Goal: Task Accomplishment & Management: Use online tool/utility

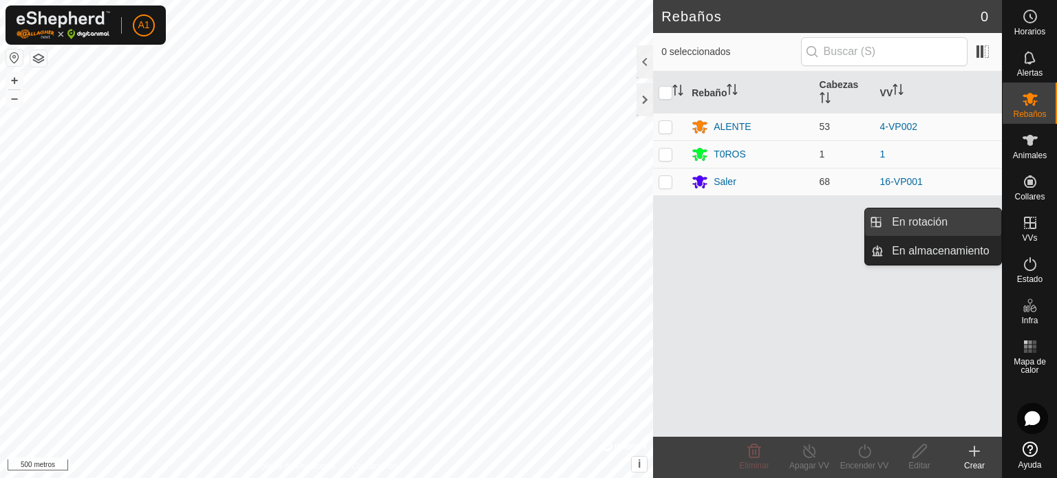
click at [920, 222] on link "En rotación" at bounding box center [942, 222] width 118 height 28
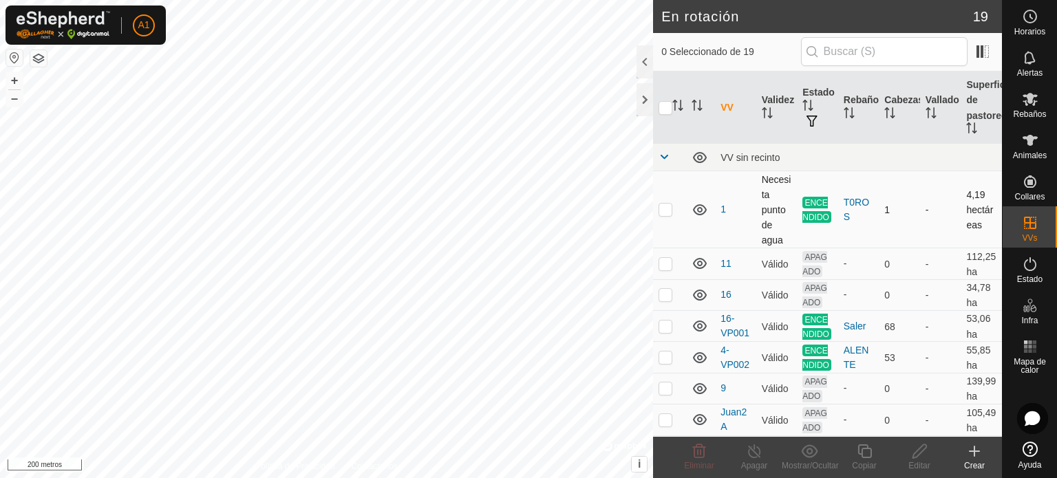
click at [663, 208] on p-checkbox at bounding box center [665, 209] width 14 height 11
checkbox input "true"
click at [852, 464] on font "Copiar" at bounding box center [864, 466] width 24 height 10
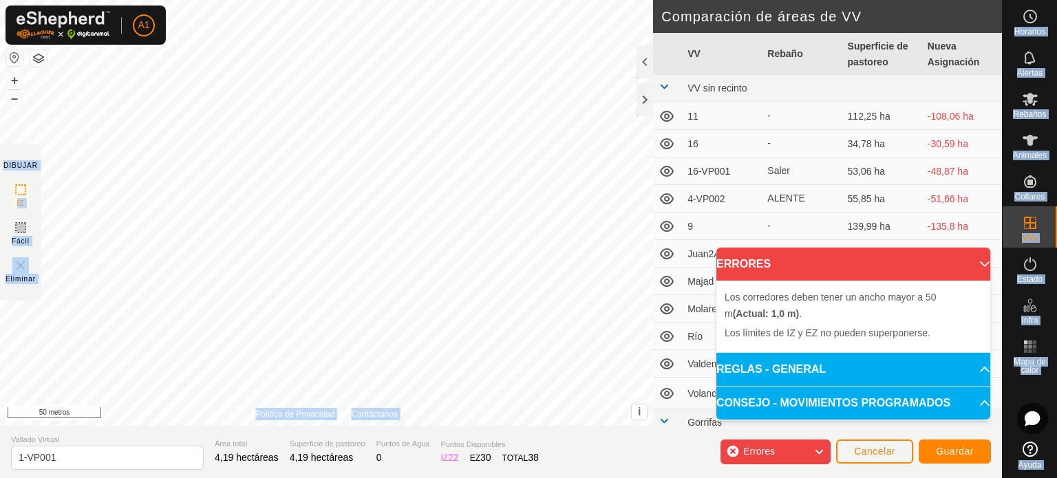
click at [286, 182] on div "A1 Horarios Alertas Rebaños Animales Collares VVs Estado Infra Mapa de calor Ay…" at bounding box center [528, 239] width 1057 height 478
click at [873, 453] on font "Cancelar" at bounding box center [874, 451] width 41 height 11
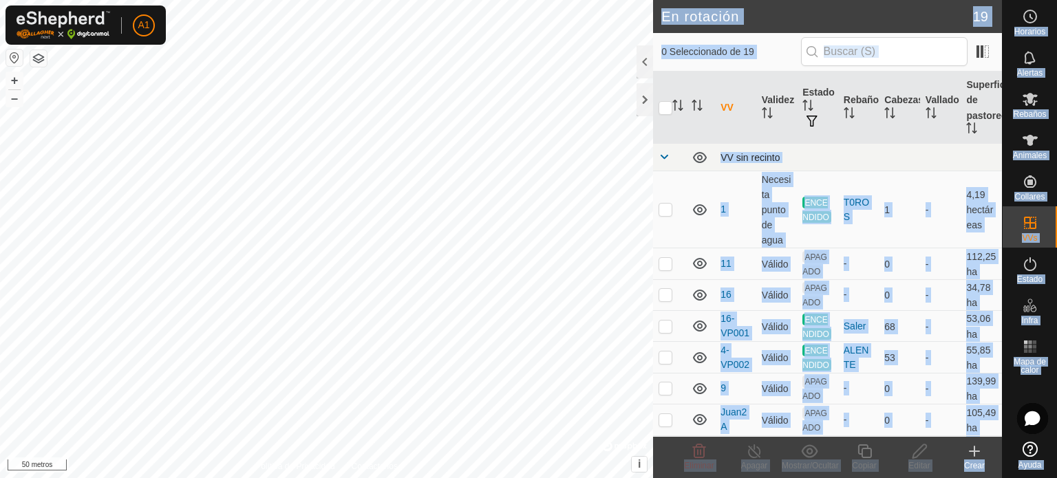
click at [925, 155] on div "VV sin recinto" at bounding box center [858, 157] width 276 height 11
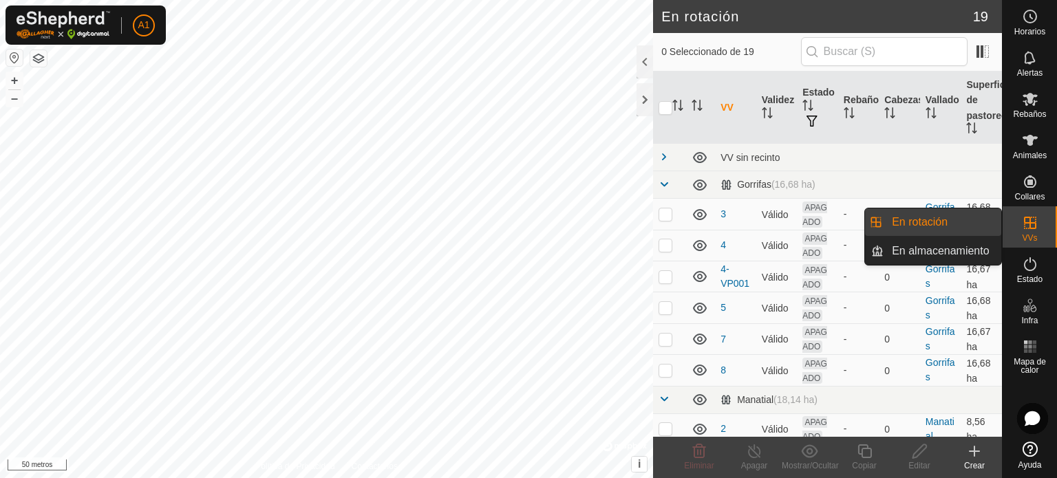
click at [911, 217] on link "En rotación" at bounding box center [942, 222] width 118 height 28
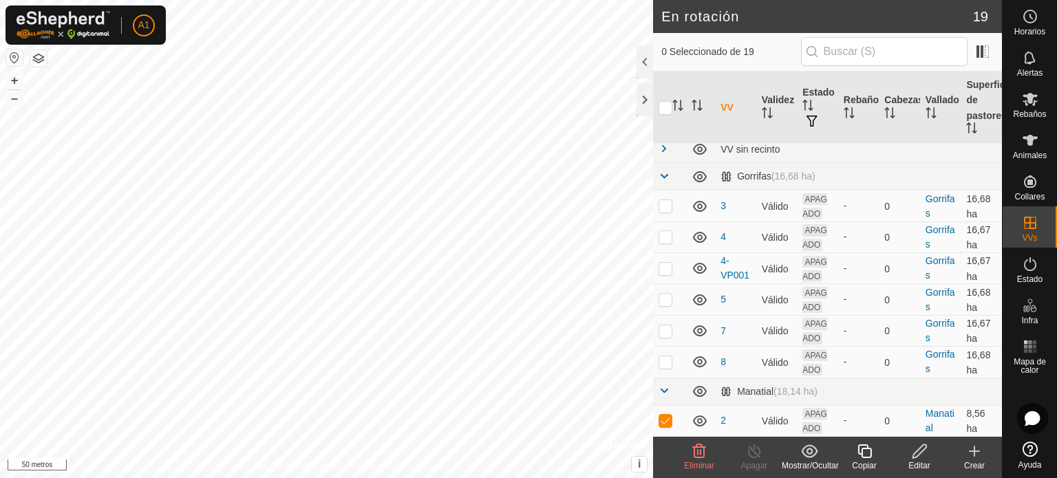
scroll to position [23, 0]
click at [664, 420] on p-checkbox at bounding box center [665, 420] width 14 height 11
checkbox input "false"
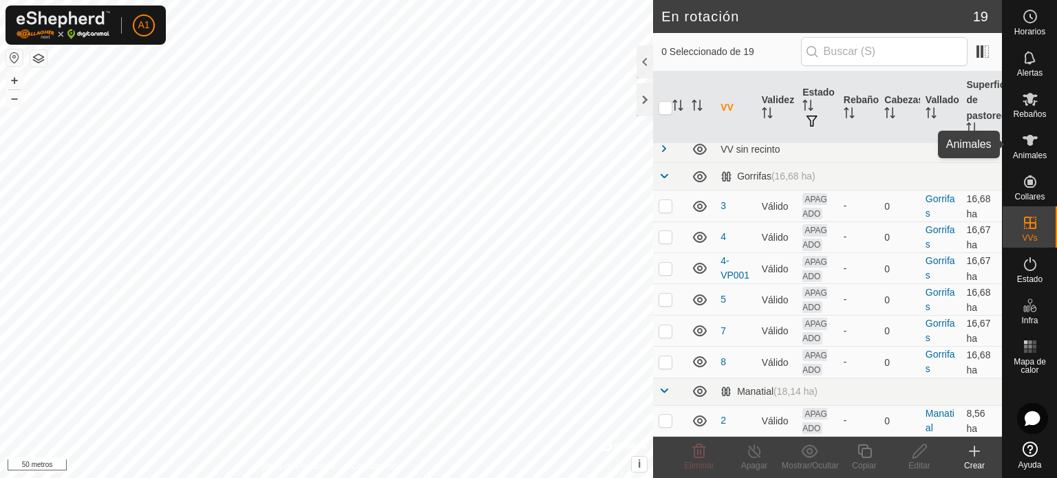
click at [1021, 153] on font "Animales" at bounding box center [1030, 156] width 34 height 10
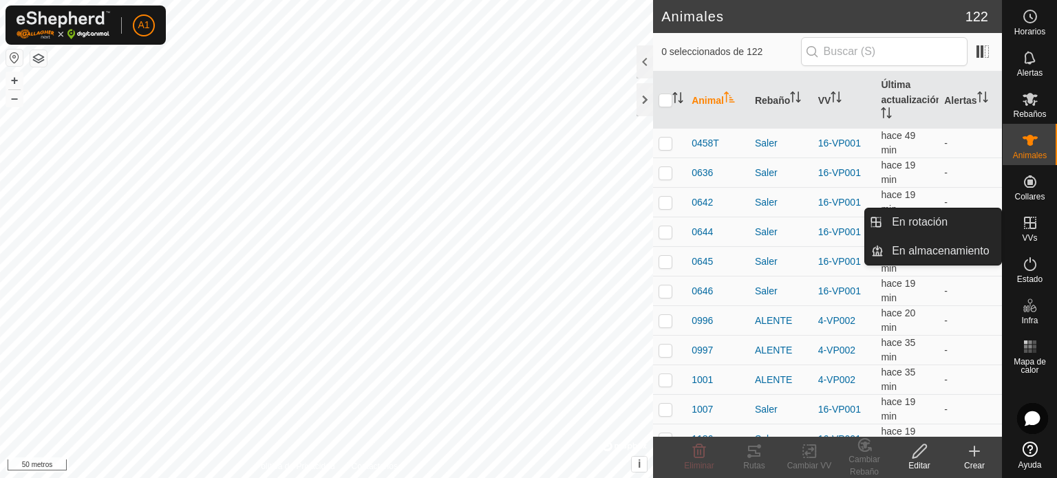
click at [1029, 224] on icon at bounding box center [1030, 223] width 12 height 12
click at [917, 225] on font "En rotación" at bounding box center [920, 222] width 56 height 12
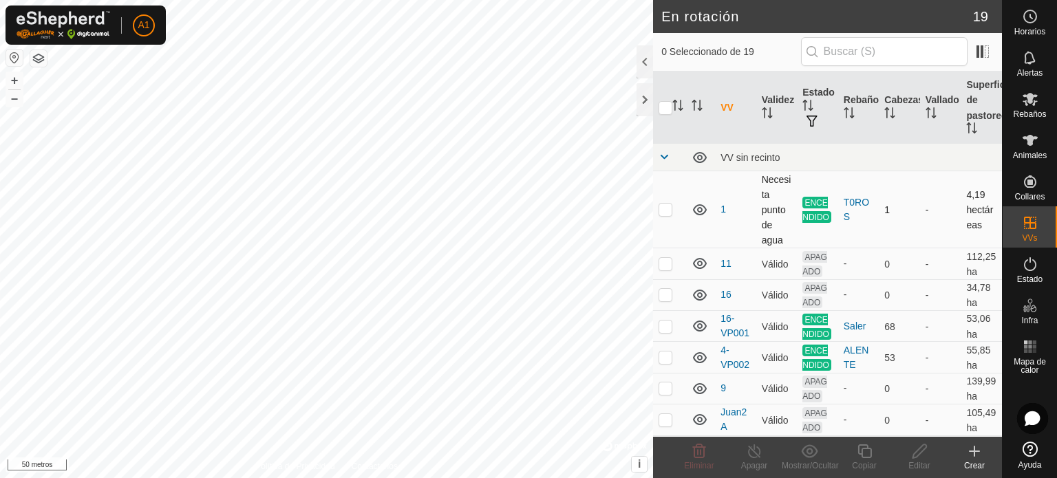
click at [663, 211] on p-checkbox at bounding box center [665, 209] width 14 height 11
checkbox input "true"
click at [876, 459] on copy-svg-icon at bounding box center [864, 451] width 55 height 17
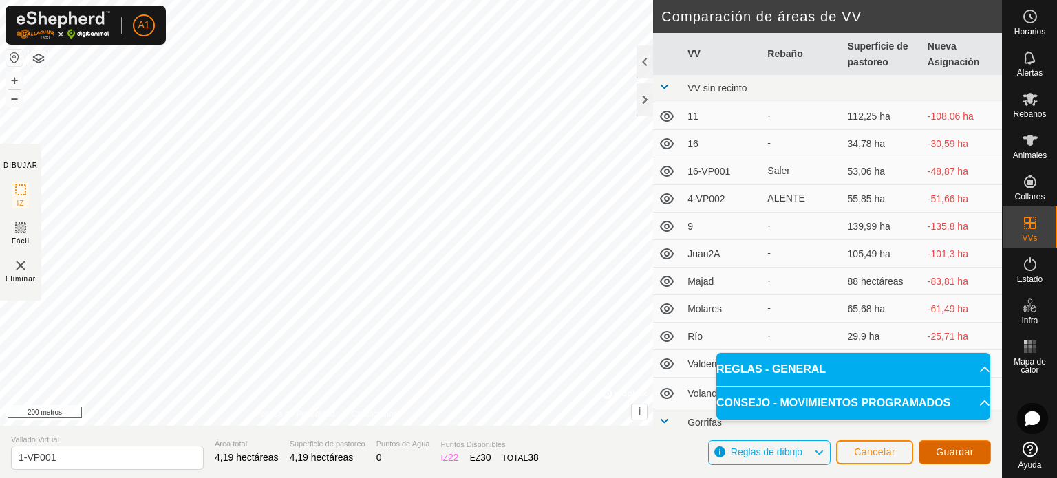
click at [962, 452] on font "Guardar" at bounding box center [955, 452] width 38 height 11
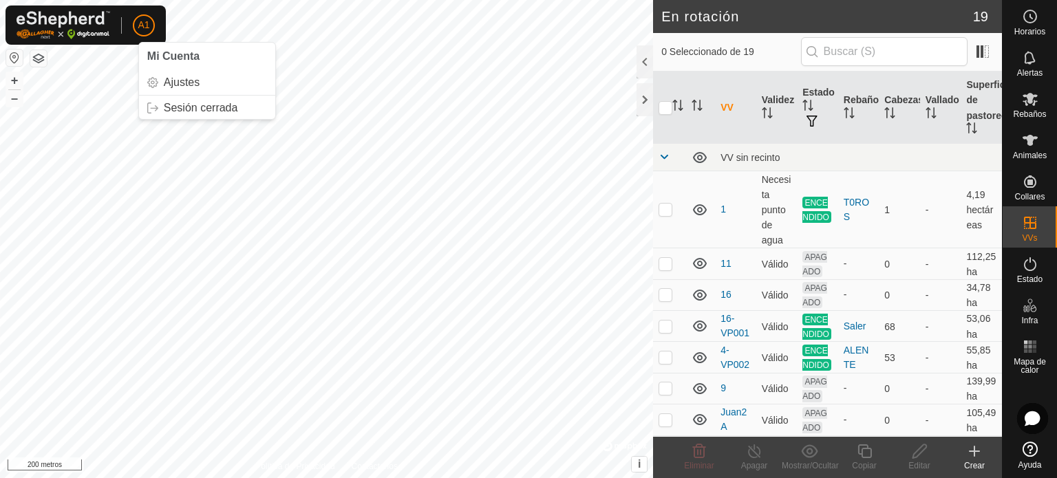
click at [140, 25] on font "A1" at bounding box center [144, 24] width 12 height 11
click at [204, 108] on link "Sesión cerrada" at bounding box center [207, 108] width 136 height 22
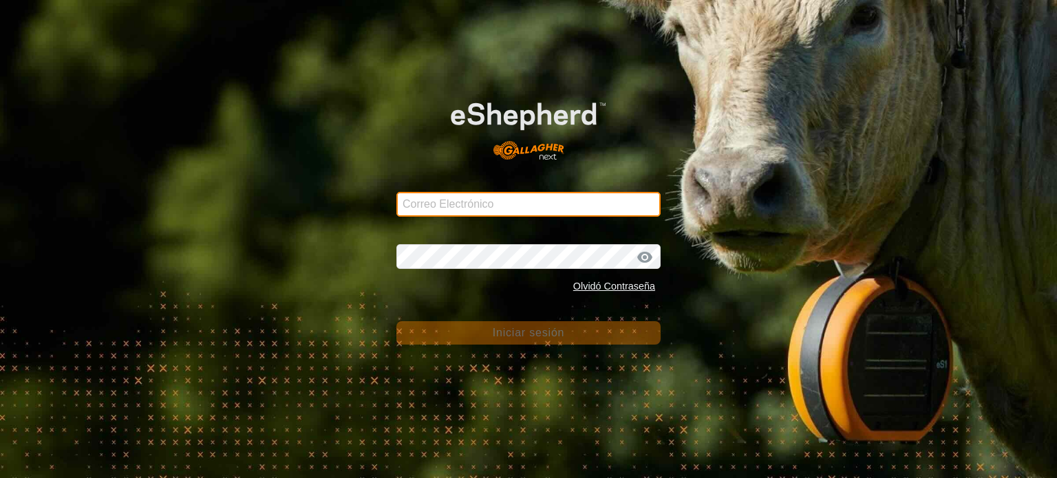
type input "[EMAIL_ADDRESS][DOMAIN_NAME]"
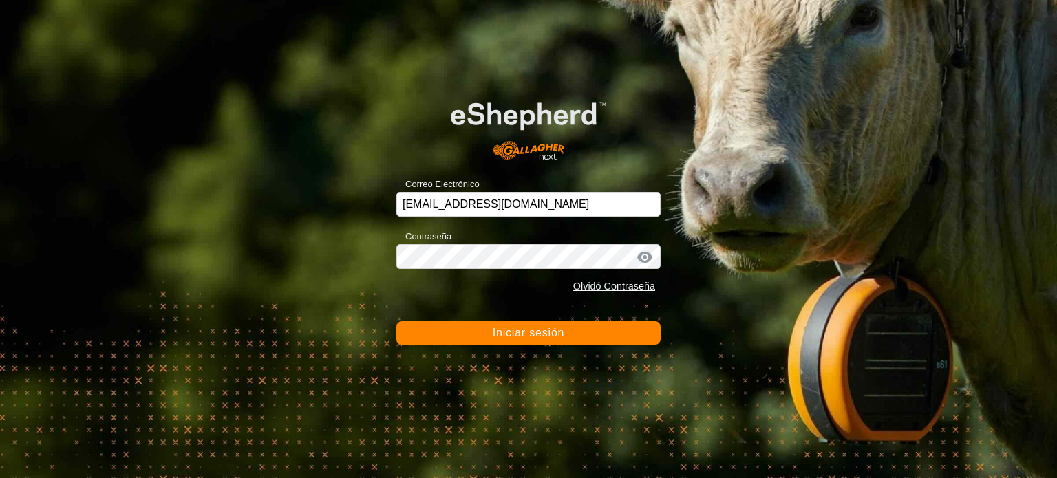
click at [512, 330] on font "Iniciar sesión" at bounding box center [529, 333] width 72 height 12
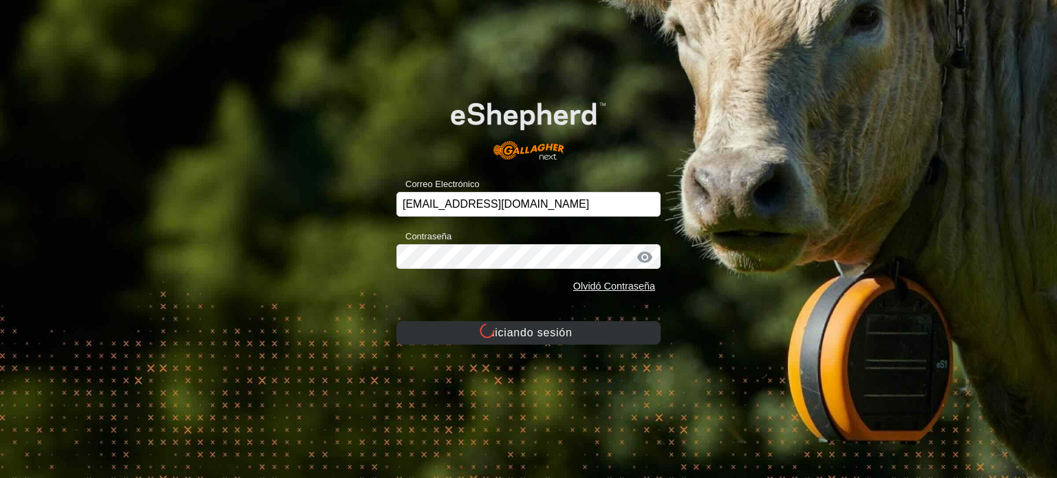
click at [512, 330] on button "Iniciando sesión" at bounding box center [528, 332] width 264 height 23
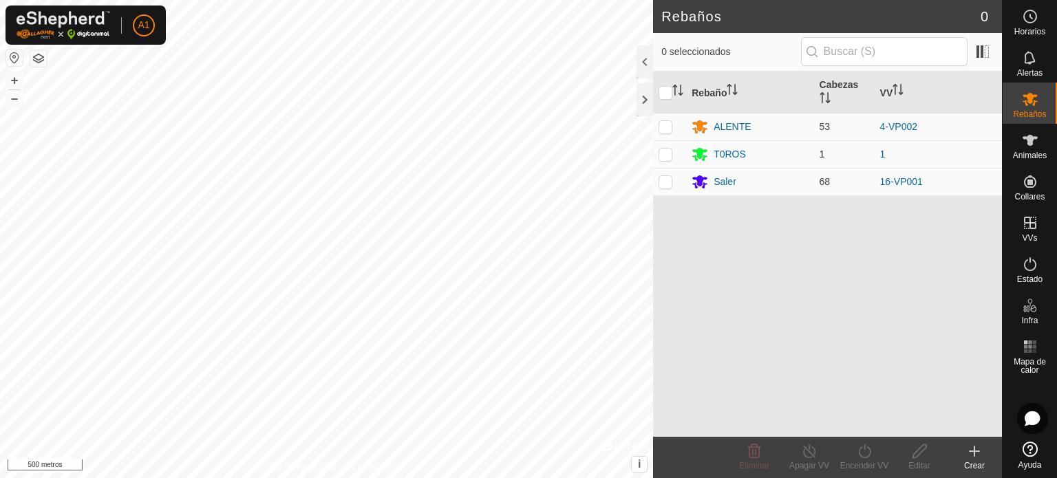
click at [665, 153] on p-checkbox at bounding box center [665, 154] width 14 height 11
checkbox input "true"
click at [1030, 113] on font "Rebaños" at bounding box center [1029, 114] width 33 height 10
click at [874, 460] on div "Encender VV" at bounding box center [864, 466] width 55 height 12
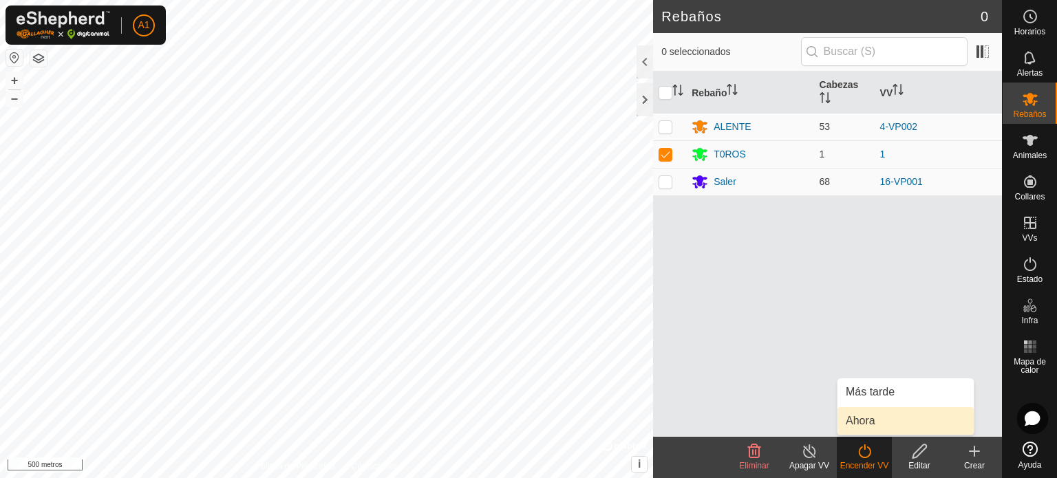
click at [860, 420] on link "Ahora" at bounding box center [905, 421] width 136 height 28
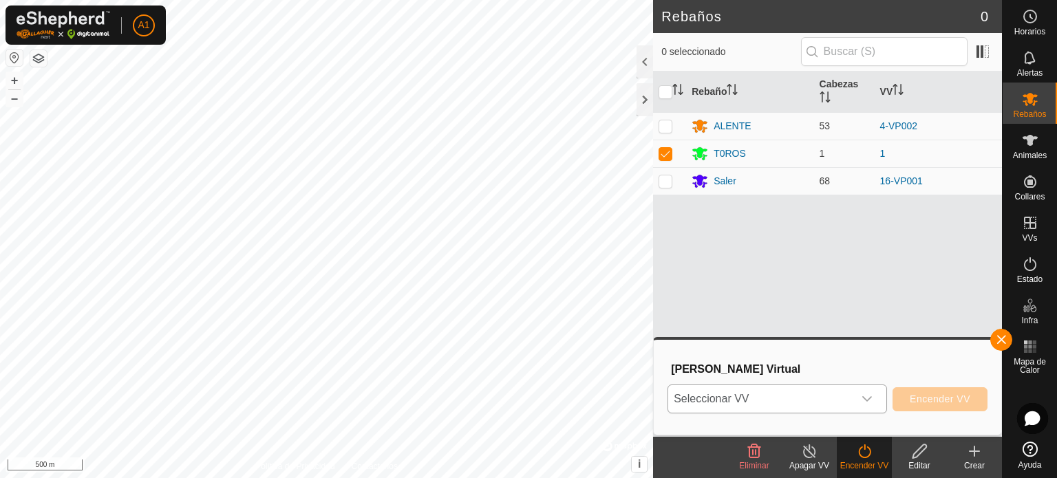
click at [870, 401] on icon "dropdown trigger" at bounding box center [866, 399] width 11 height 11
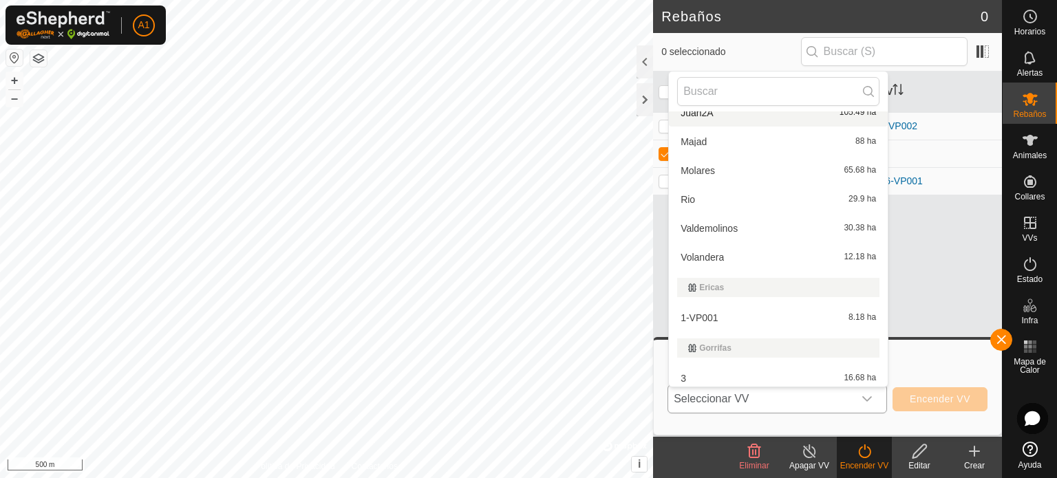
scroll to position [226, 0]
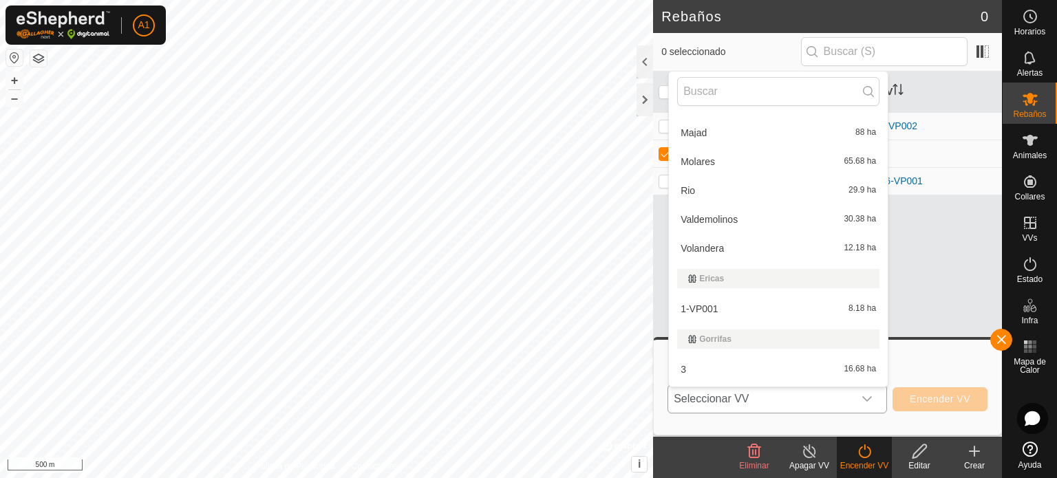
click at [684, 307] on li "1-VP001 8.18 ha" at bounding box center [778, 309] width 219 height 28
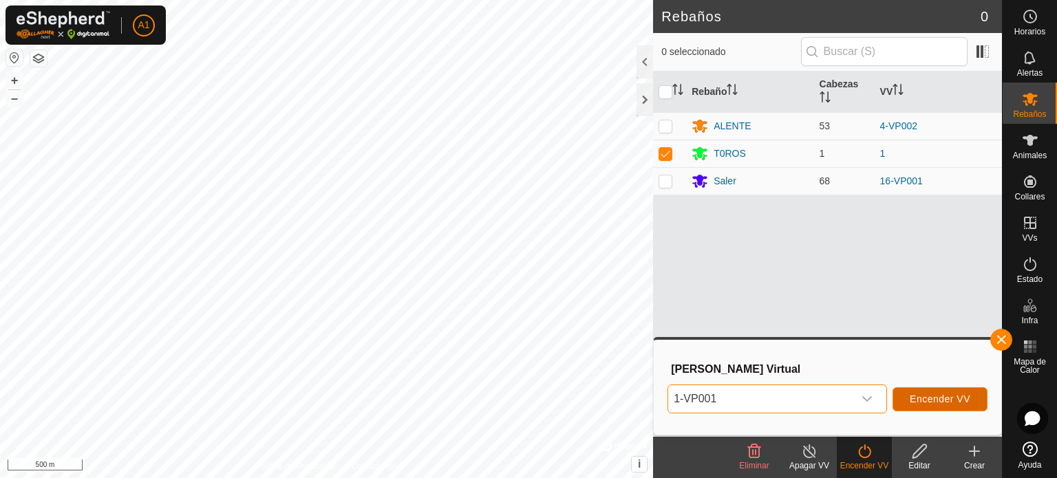
click at [919, 395] on span "Encender VV" at bounding box center [940, 399] width 61 height 11
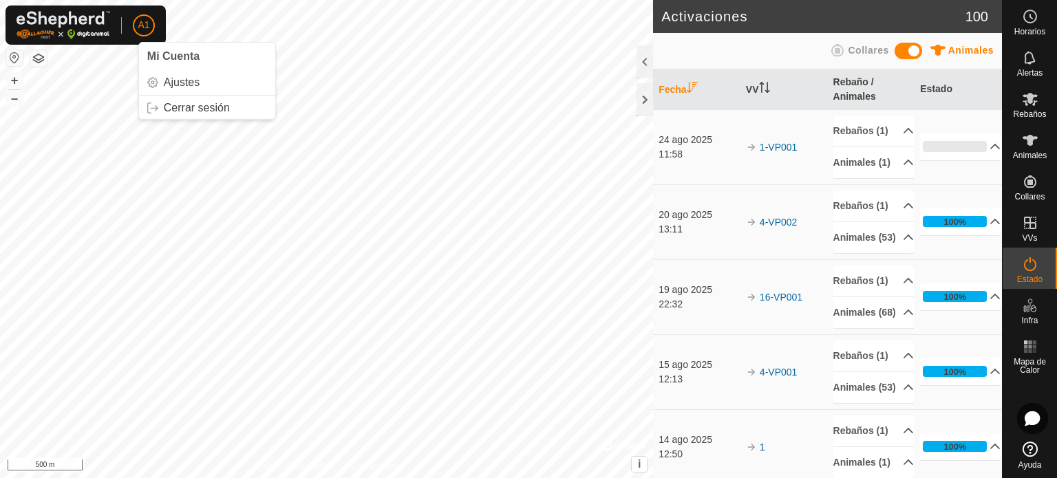
click at [141, 18] on span "A1" at bounding box center [144, 25] width 12 height 14
click at [194, 107] on link "Cerrar sesión" at bounding box center [207, 108] width 136 height 22
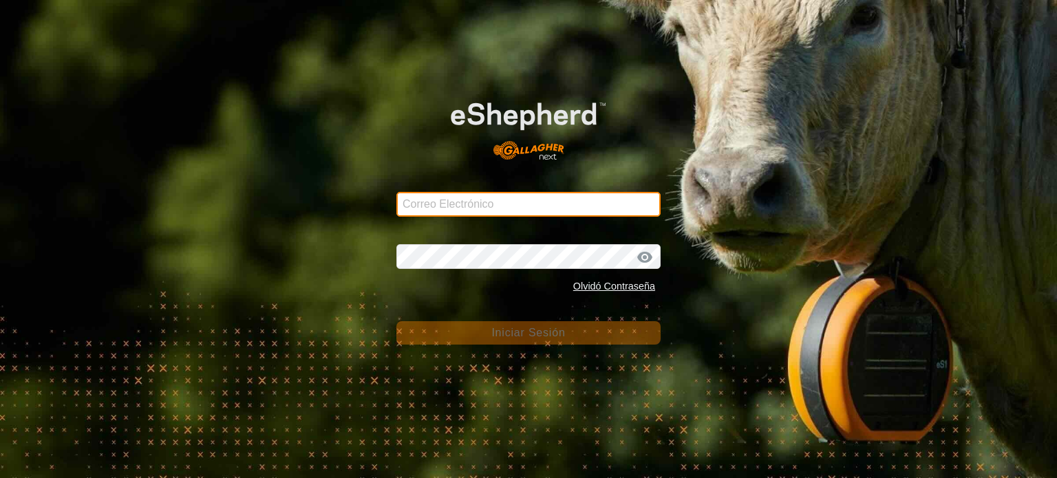
type input "[EMAIL_ADDRESS][DOMAIN_NAME]"
